Goal: Information Seeking & Learning: Learn about a topic

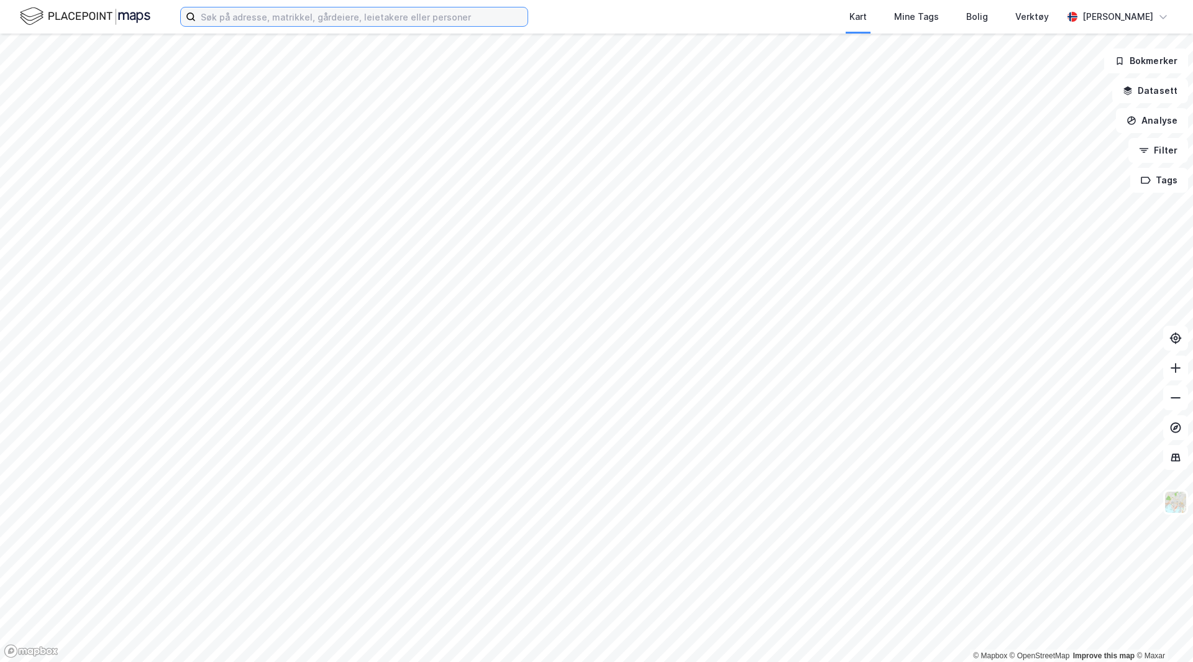
click at [396, 21] on input at bounding box center [362, 16] width 332 height 19
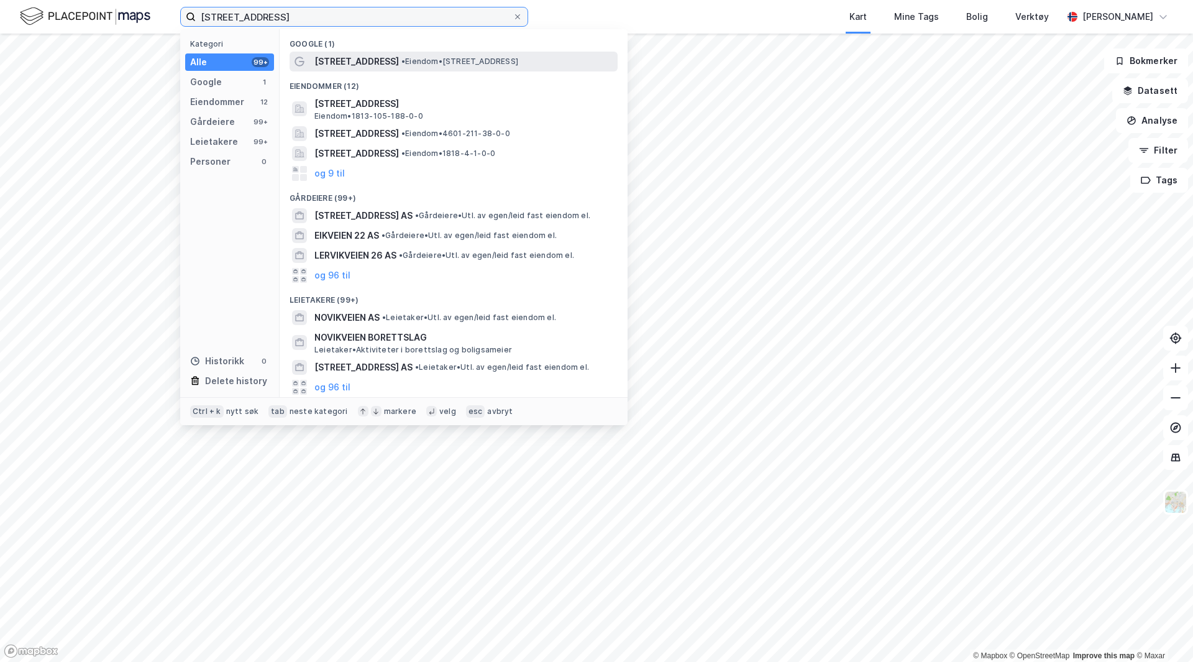
type input "[STREET_ADDRESS]"
click at [362, 63] on span "[STREET_ADDRESS]" at bounding box center [356, 61] width 85 height 15
